Goal: Task Accomplishment & Management: Manage account settings

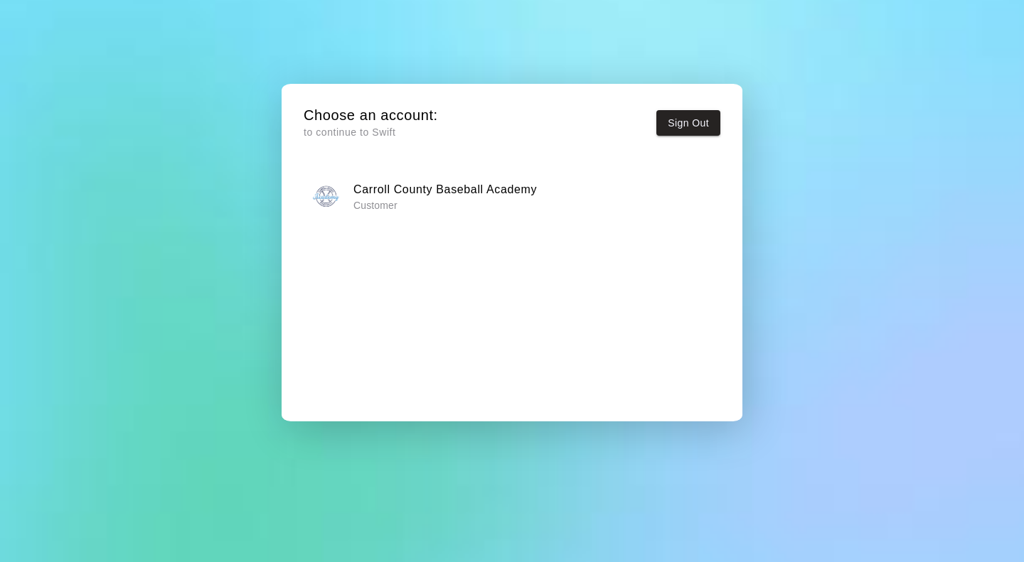
click at [386, 196] on h6 "Carroll County Baseball Academy" at bounding box center [444, 190] width 183 height 18
click at [577, 201] on div "Carroll County Baseball Academy Customer" at bounding box center [512, 197] width 407 height 36
click at [681, 124] on button "Sign Out" at bounding box center [688, 123] width 64 height 26
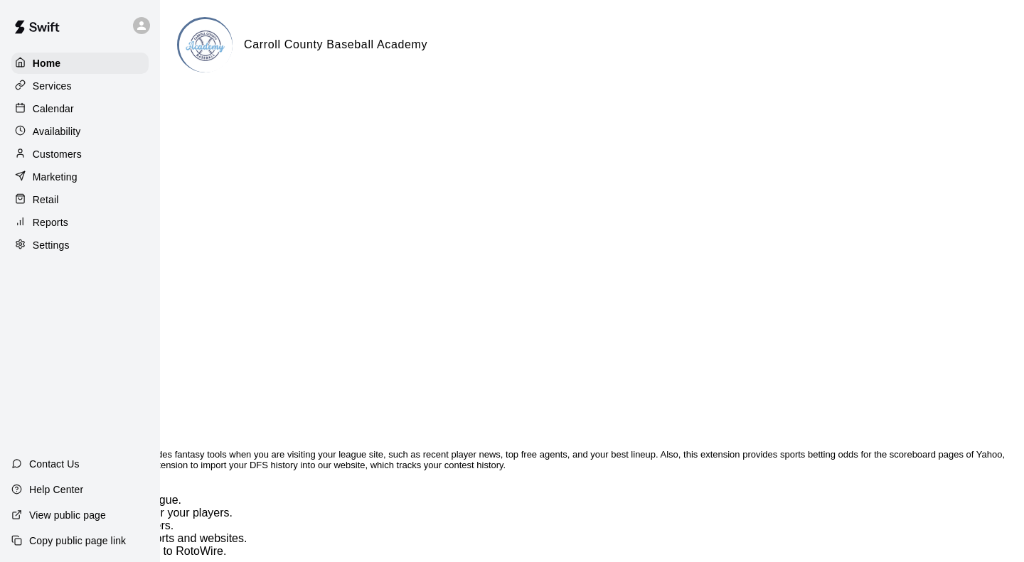
click at [58, 181] on p "Marketing" at bounding box center [55, 177] width 45 height 14
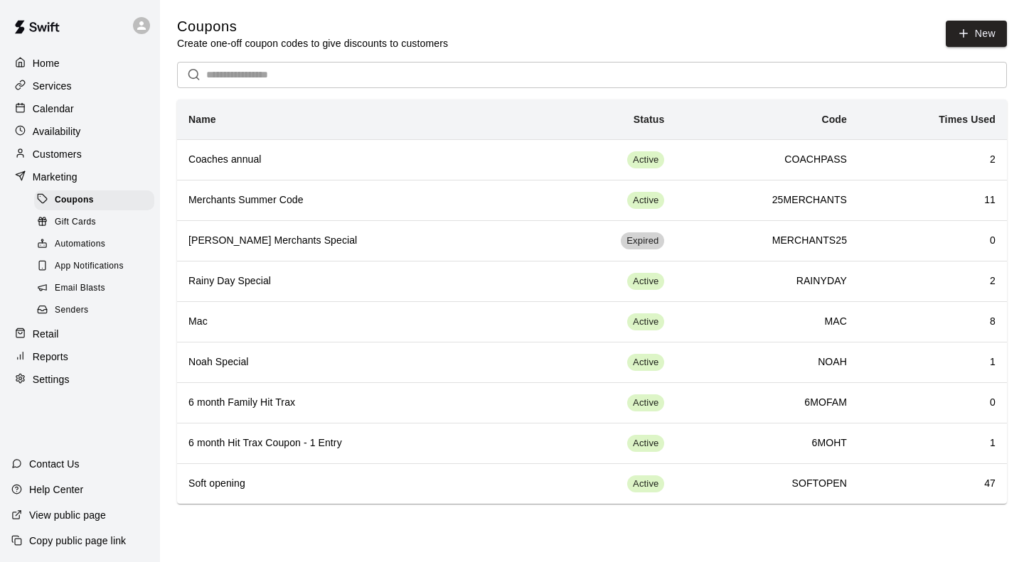
click at [39, 387] on p "Settings" at bounding box center [51, 380] width 37 height 14
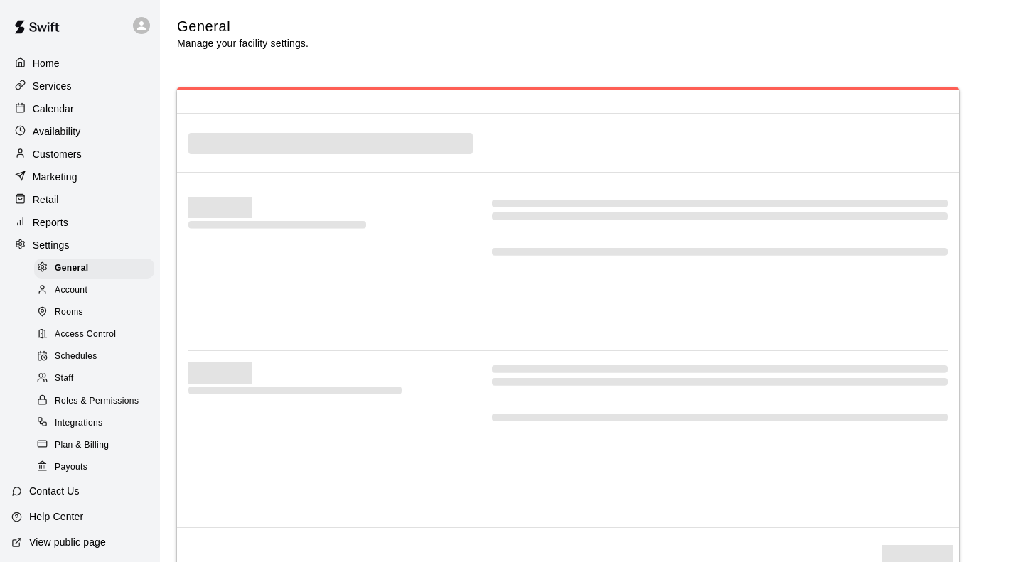
select select "**"
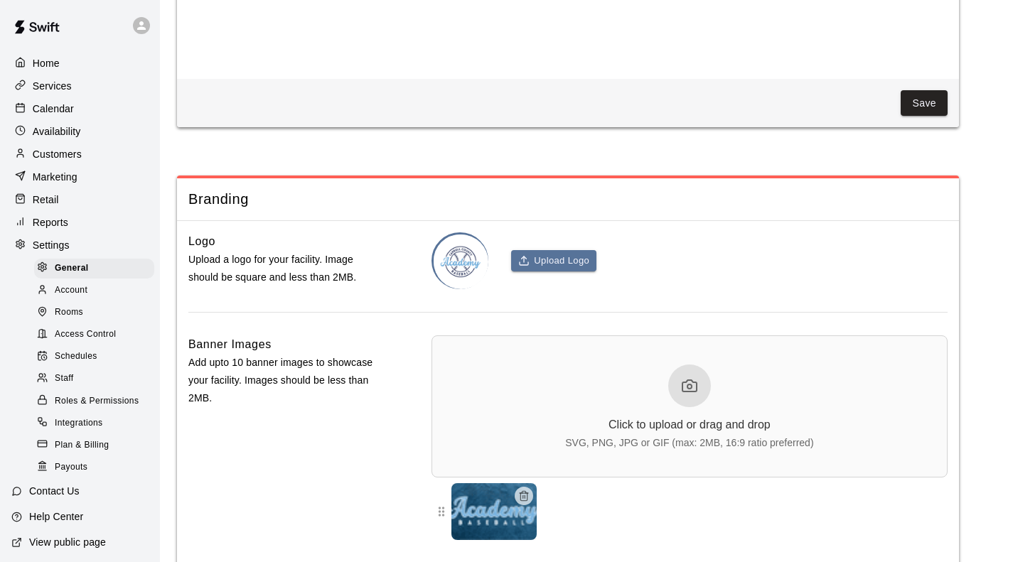
scroll to position [3105, 0]
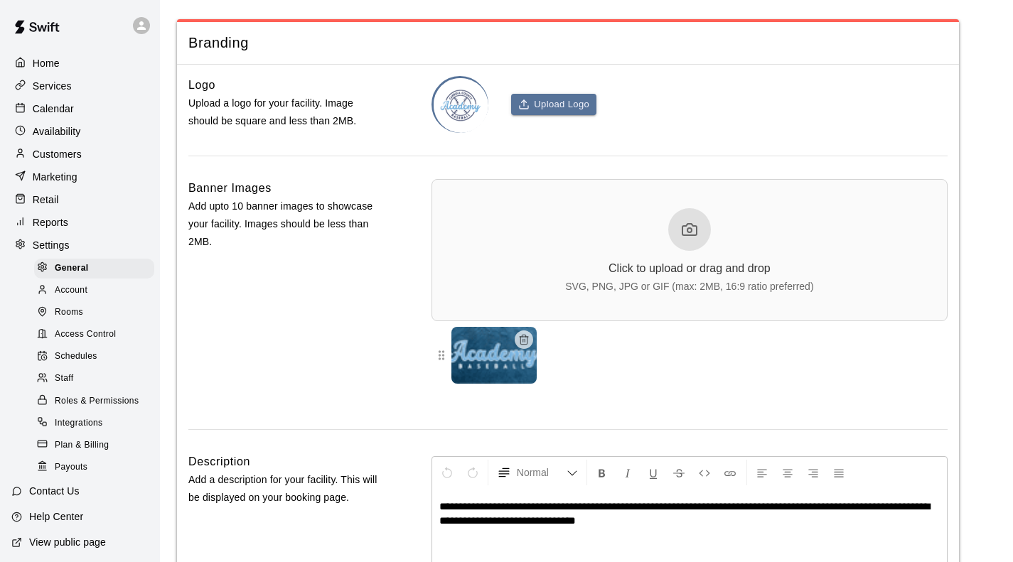
click at [73, 342] on span "Access Control" at bounding box center [85, 335] width 61 height 14
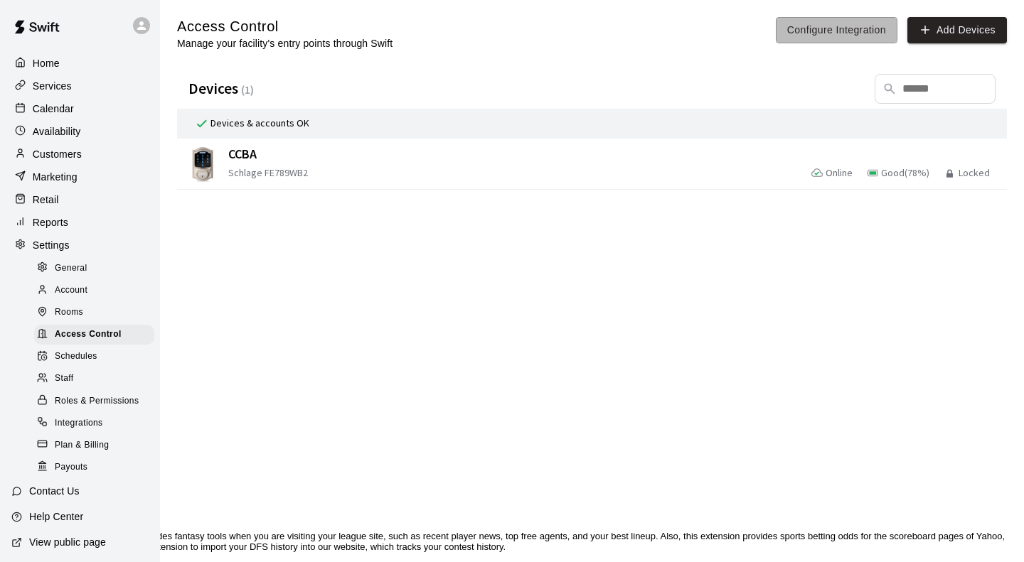
click at [823, 31] on button "Configure Integration" at bounding box center [837, 30] width 122 height 26
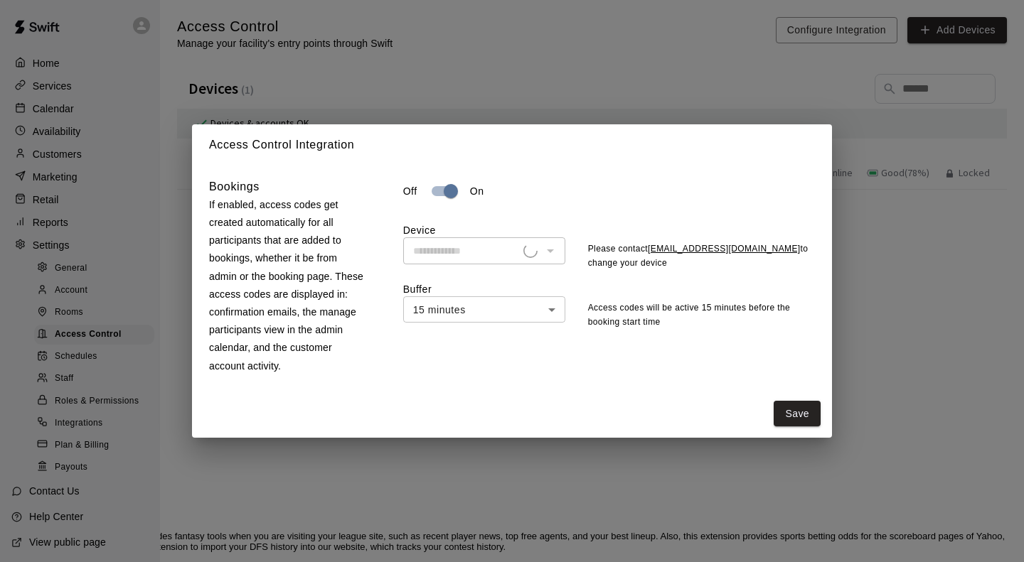
type input "****"
click at [538, 314] on body "Home Services Calendar Availability Customers Marketing Retail Reports Settings…" at bounding box center [512, 320] width 1024 height 640
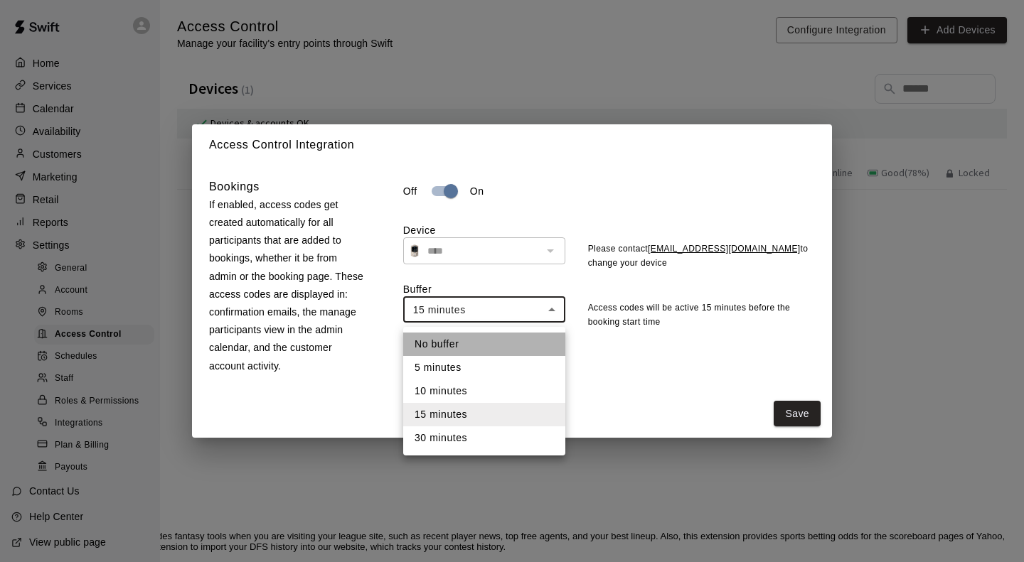
click at [456, 341] on li "No buffer" at bounding box center [484, 344] width 162 height 23
type input "*"
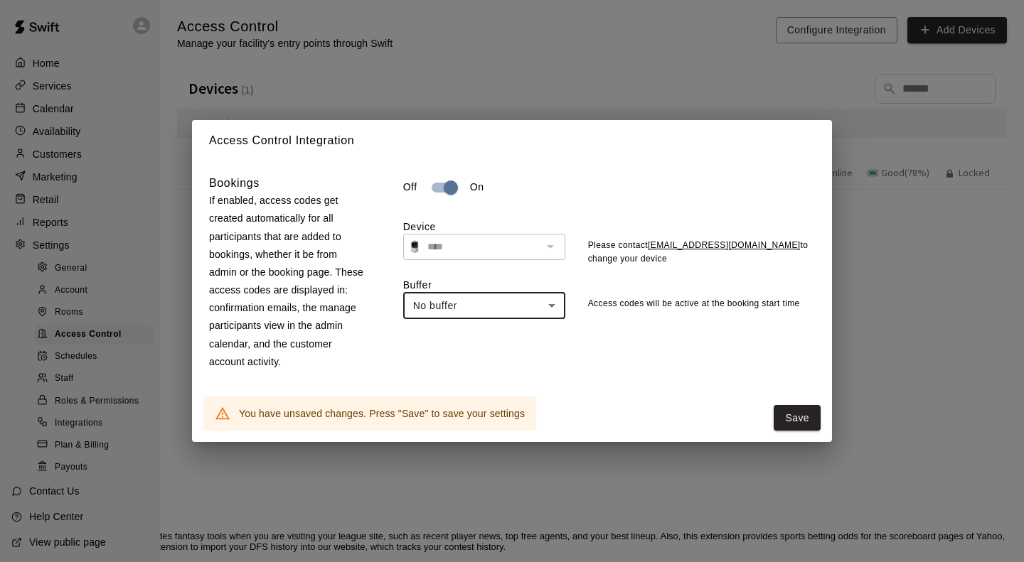
click at [782, 419] on button "Save" at bounding box center [797, 418] width 47 height 26
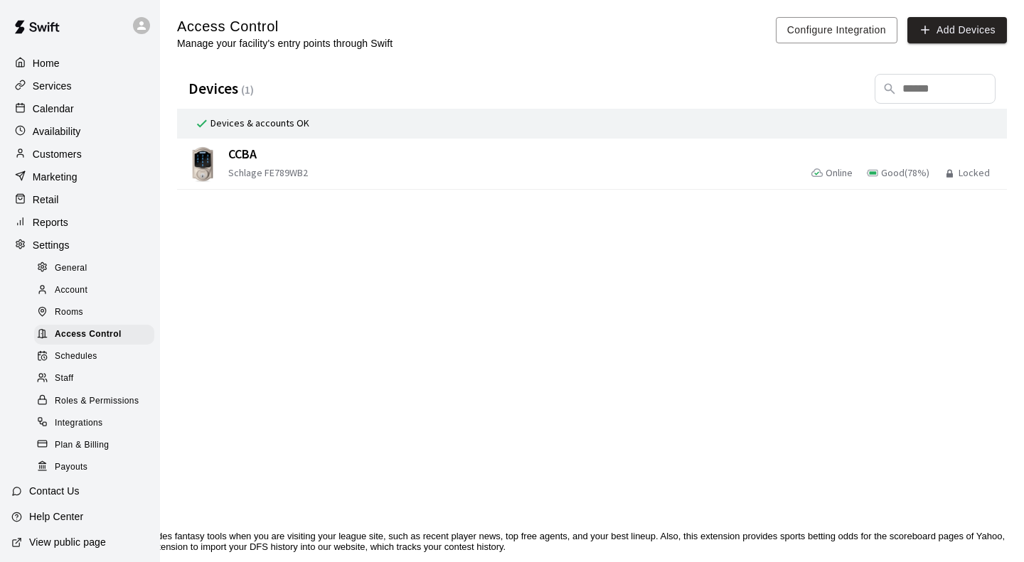
click at [46, 65] on p "Home" at bounding box center [46, 63] width 27 height 14
